Goal: Book appointment/travel/reservation

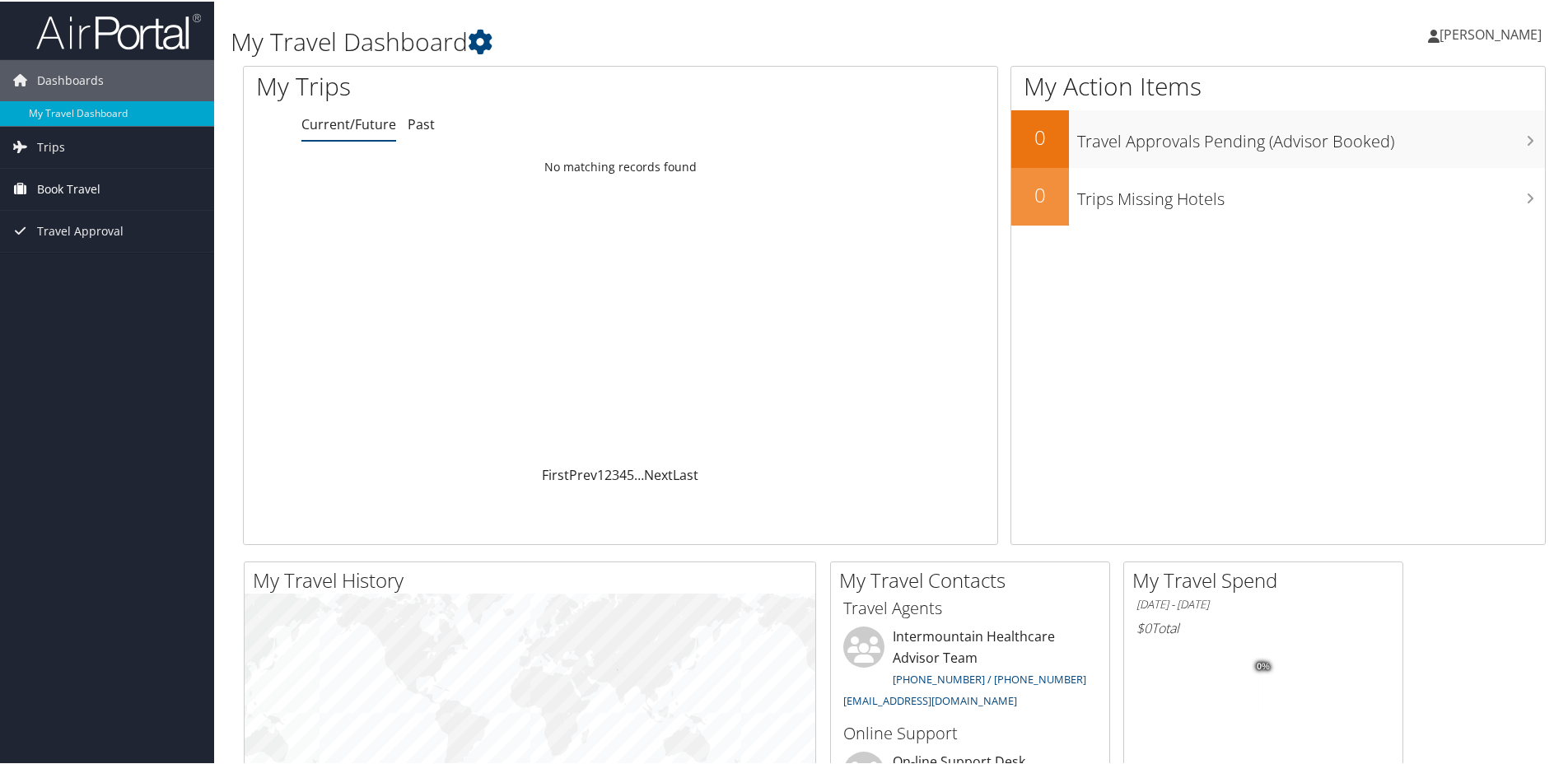
click at [73, 190] on span "Book Travel" at bounding box center [68, 187] width 63 height 41
click at [107, 271] on link "Book/Manage Online Trips" at bounding box center [107, 270] width 214 height 25
